Goal: Transaction & Acquisition: Download file/media

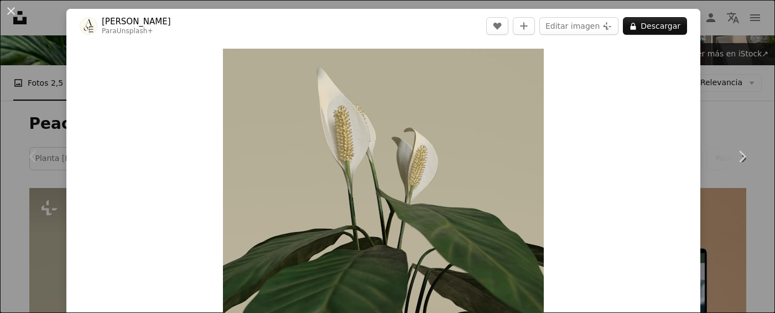
scroll to position [117, 0]
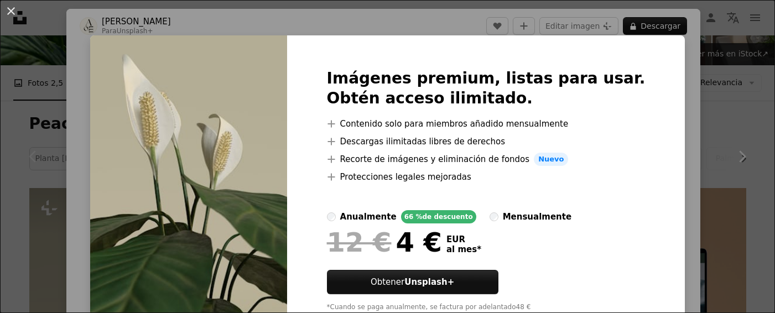
click at [729, 37] on div "An X shape Imágenes premium, listas para usar. Obtén acceso ilimitado. A plus s…" at bounding box center [387, 156] width 775 height 313
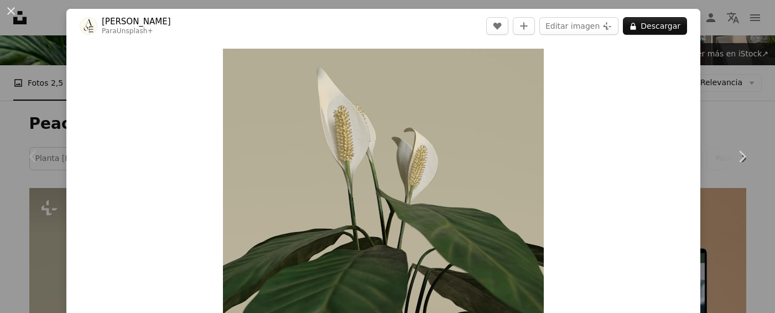
click at [726, 43] on div "An X shape Chevron left Chevron right [PERSON_NAME] Para Unsplash+ A heart A pl…" at bounding box center [387, 156] width 775 height 313
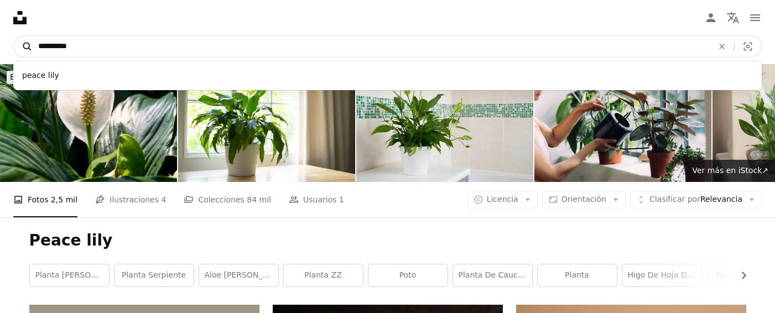
drag, startPoint x: 175, startPoint y: 44, endPoint x: 19, endPoint y: 41, distance: 156.5
click at [19, 41] on form "**********" at bounding box center [387, 46] width 748 height 22
paste input "***"
type input "**********"
click at [14, 36] on button "A magnifying glass" at bounding box center [23, 46] width 19 height 21
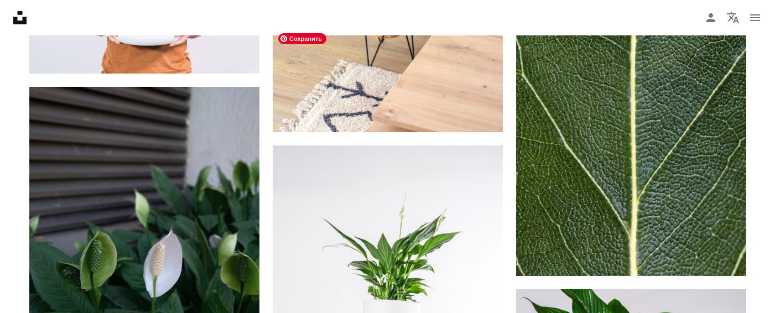
scroll to position [687, 0]
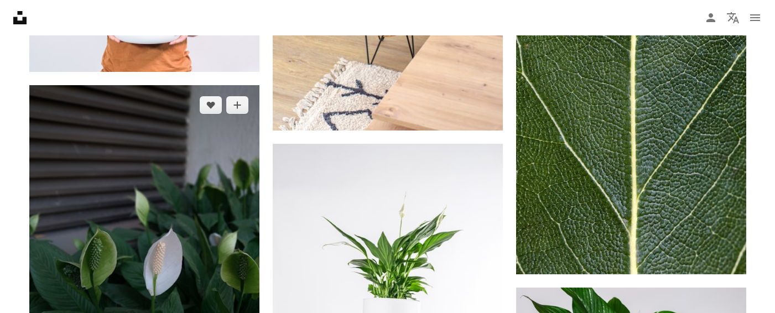
click at [218, 106] on img at bounding box center [144, 238] width 230 height 307
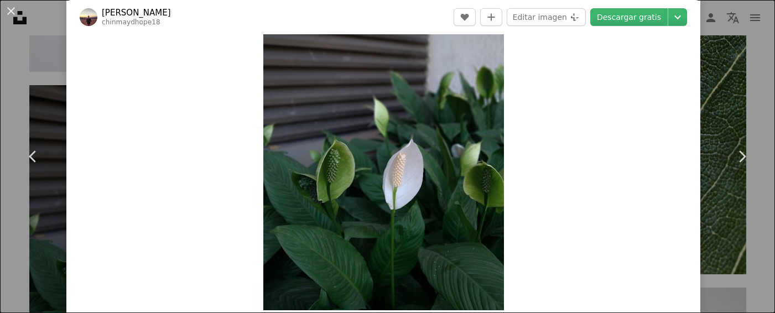
scroll to position [55, 0]
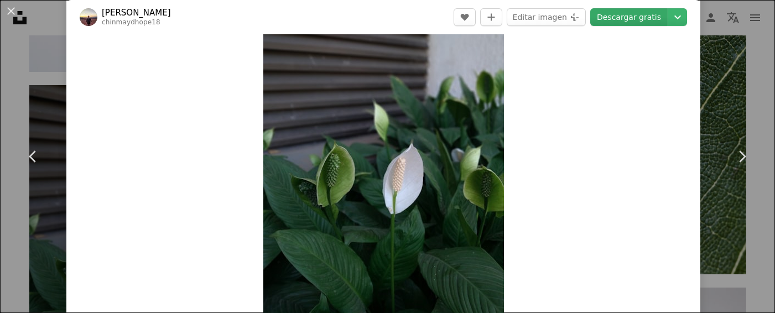
click at [644, 17] on link "Descargar gratis" at bounding box center [628, 17] width 77 height 18
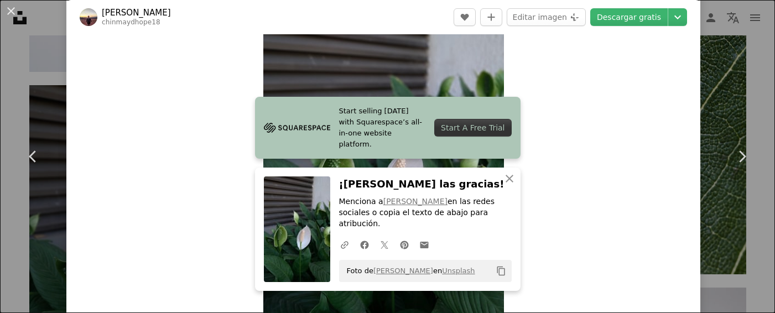
click at [731, 31] on div "An X shape Chevron left Chevron right [PERSON_NAME] chinmaydhope18 A heart A pl…" at bounding box center [387, 156] width 775 height 313
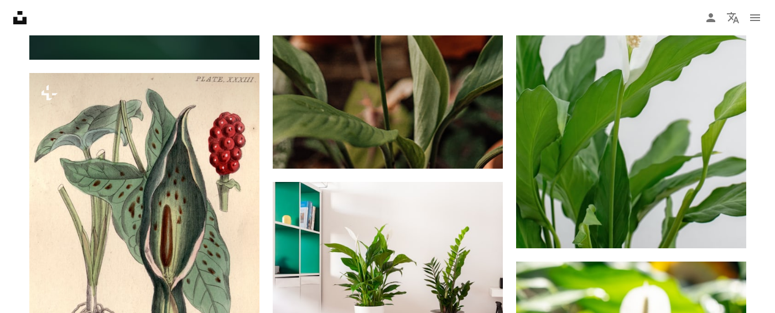
scroll to position [1369, 0]
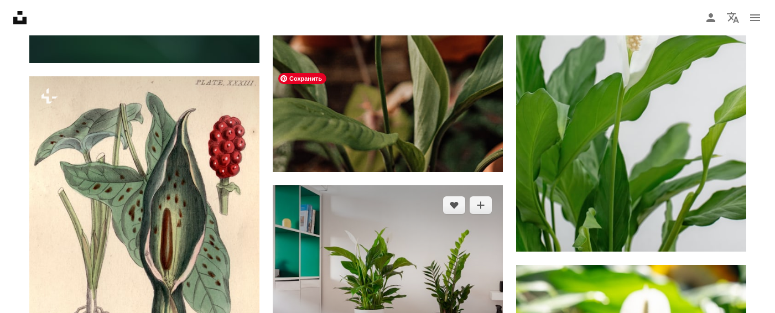
click at [466, 185] on img at bounding box center [388, 277] width 230 height 184
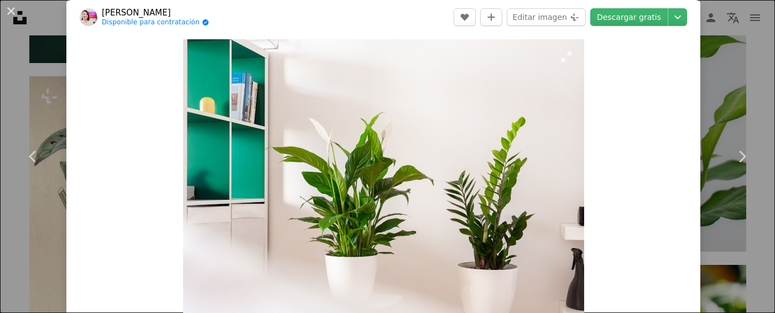
scroll to position [8, 0]
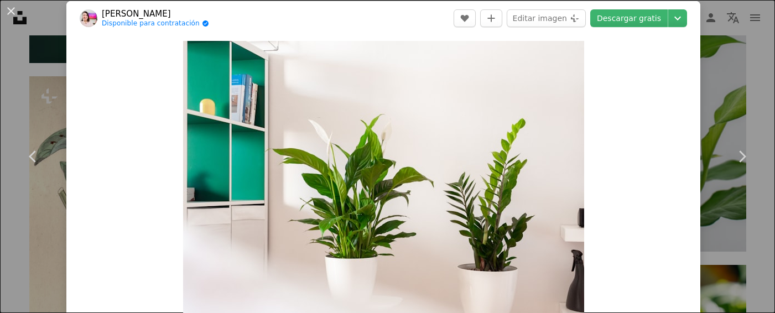
click at [738, 70] on div "An X shape Chevron left Chevron right [PERSON_NAME] Disponible para contratació…" at bounding box center [387, 156] width 775 height 313
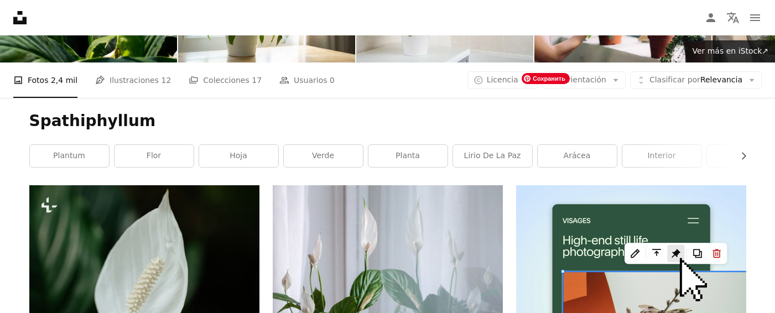
scroll to position [118, 0]
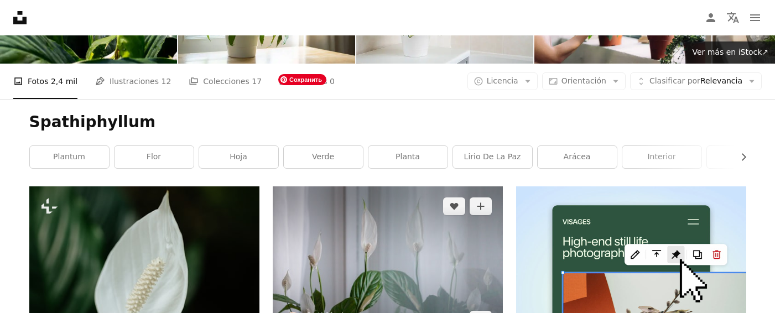
click at [457, 186] on img at bounding box center [388, 262] width 230 height 153
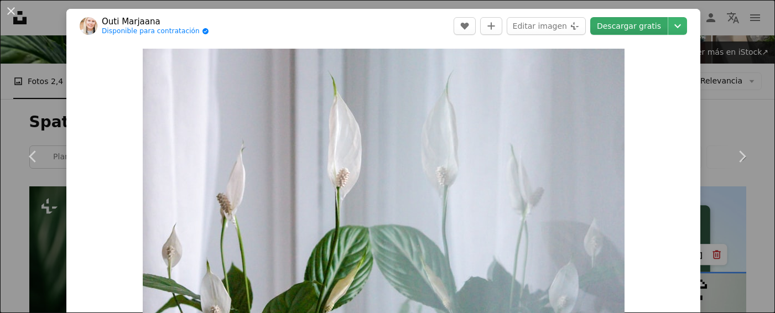
click at [631, 25] on link "Descargar gratis" at bounding box center [628, 26] width 77 height 18
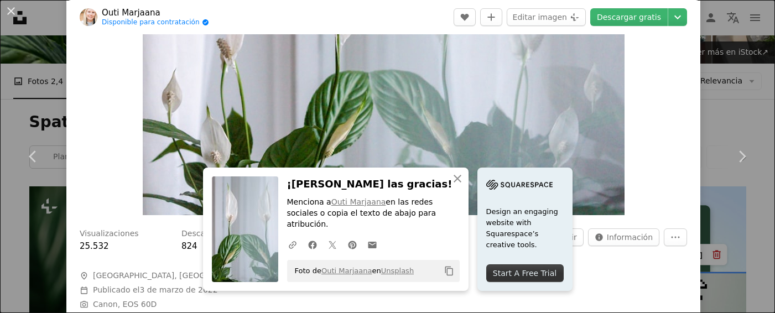
scroll to position [157, 0]
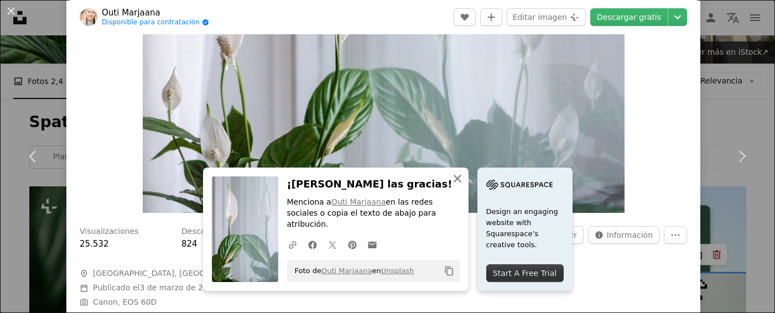
click at [464, 185] on icon "An X shape" at bounding box center [457, 178] width 13 height 13
